Goal: Information Seeking & Learning: Find contact information

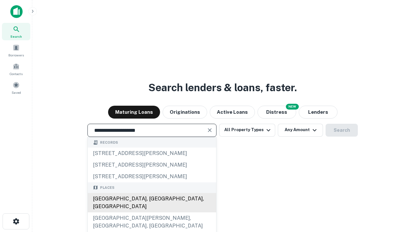
click at [152, 213] on div "[GEOGRAPHIC_DATA], [GEOGRAPHIC_DATA], [GEOGRAPHIC_DATA]" at bounding box center [152, 202] width 129 height 19
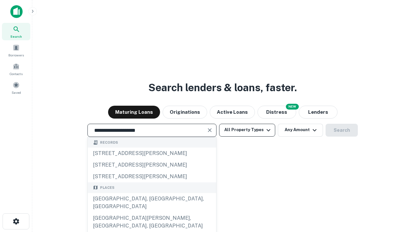
click at [247, 130] on button "All Property Types" at bounding box center [247, 130] width 56 height 13
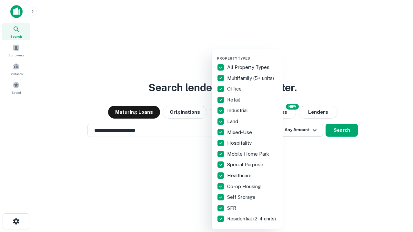
type input "**********"
click at [252, 54] on button "button" at bounding box center [252, 54] width 71 height 0
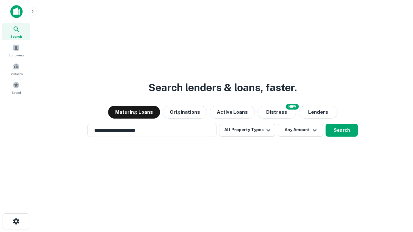
scroll to position [4, 78]
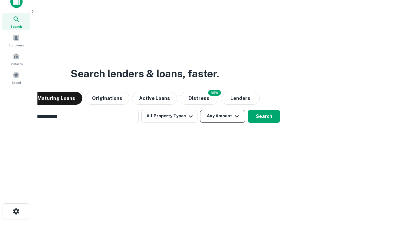
click at [200, 110] on button "Any Amount" at bounding box center [222, 116] width 45 height 13
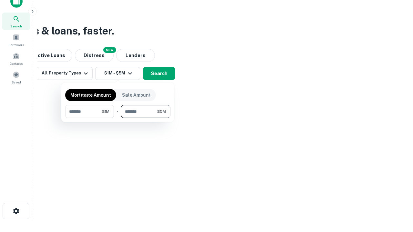
type input "*******"
click at [118, 118] on button "button" at bounding box center [117, 118] width 105 height 0
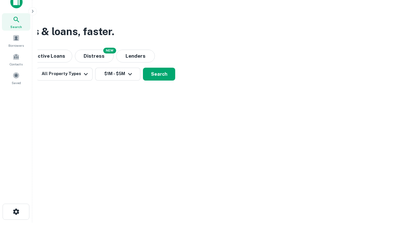
scroll to position [4, 119]
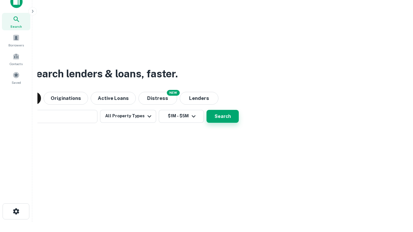
click at [207, 110] on button "Search" at bounding box center [223, 116] width 32 height 13
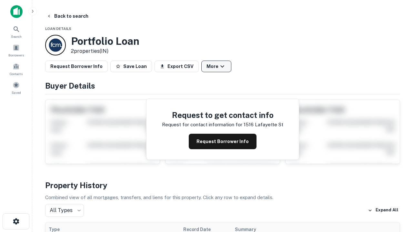
click at [216, 67] on button "More" at bounding box center [216, 67] width 30 height 12
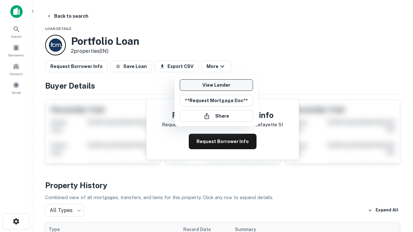
click at [216, 85] on link "View Lender" at bounding box center [216, 85] width 73 height 12
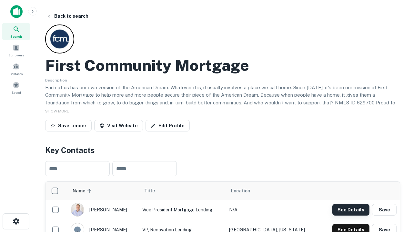
click at [351, 210] on button "See Details" at bounding box center [351, 210] width 37 height 12
